Goal: Information Seeking & Learning: Check status

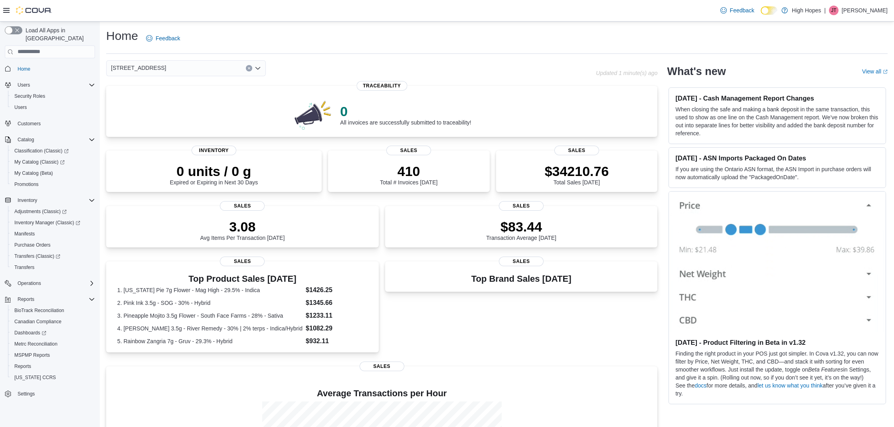
click at [403, 36] on div "Home Feedback" at bounding box center [497, 38] width 782 height 21
click at [39, 362] on div "Reports" at bounding box center [53, 367] width 84 height 10
click at [581, 177] on p "$34471.76" at bounding box center [577, 171] width 64 height 16
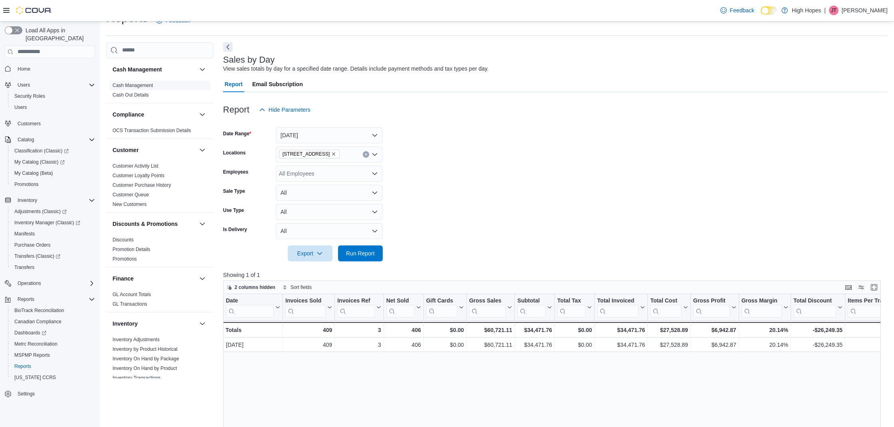
click at [136, 85] on link "Cash Management" at bounding box center [133, 86] width 40 height 6
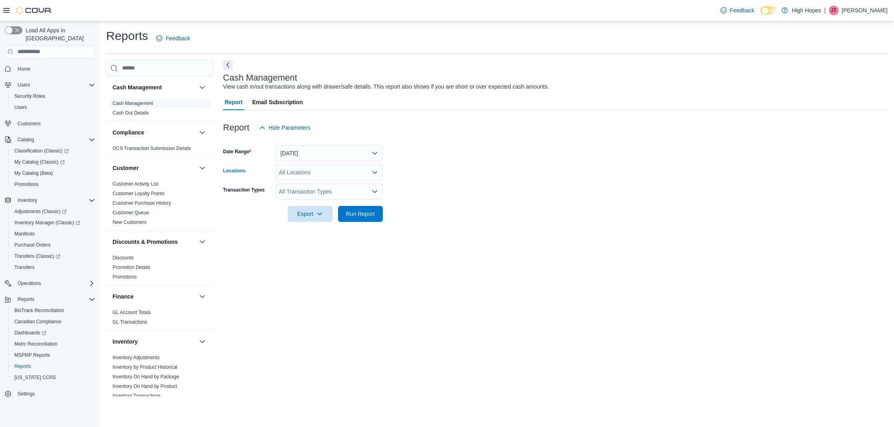
click at [335, 170] on div "All Locations" at bounding box center [329, 172] width 107 height 16
click at [332, 210] on span "[STREET_ADDRESS]" at bounding box center [320, 209] width 55 height 8
click at [432, 236] on div "Cash Management View cash in/out transactions along with drawer/safe details. T…" at bounding box center [555, 228] width 665 height 337
click at [364, 218] on span "Run Report" at bounding box center [360, 214] width 35 height 16
